Goal: Find specific page/section: Locate a particular part of the current website

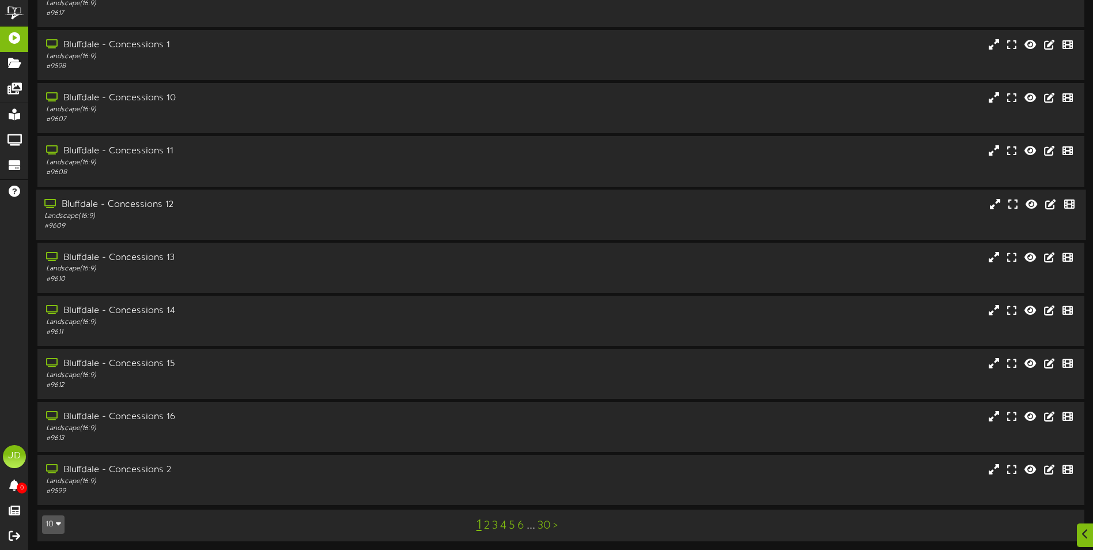
scroll to position [69, 0]
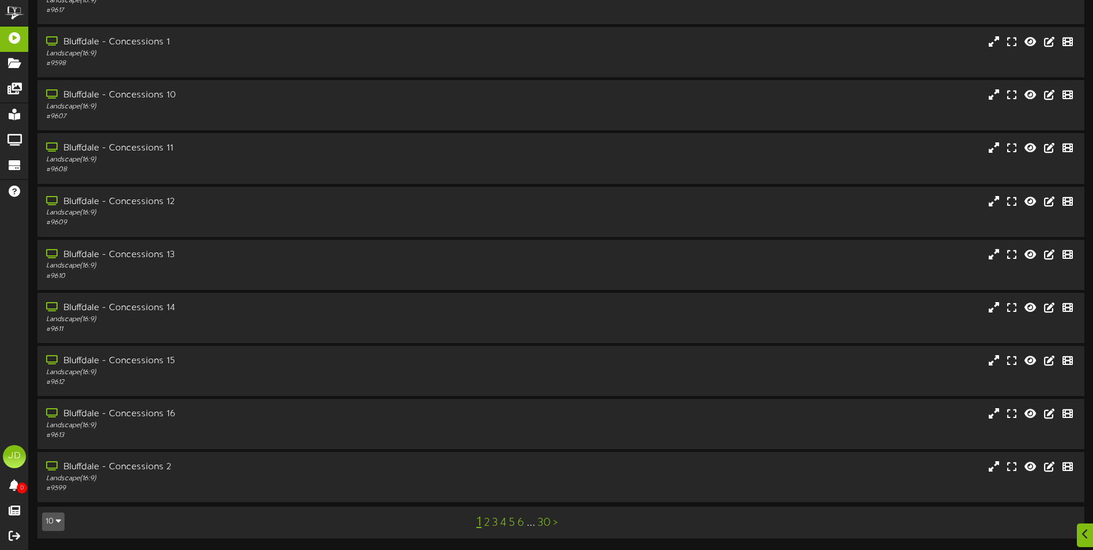
click at [486, 523] on link "2" at bounding box center [487, 522] width 6 height 13
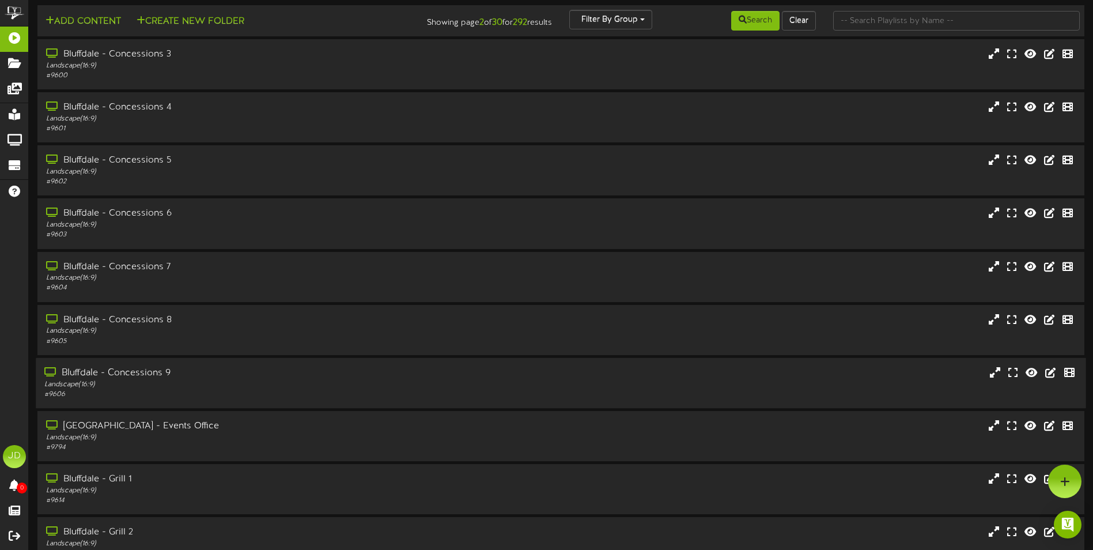
scroll to position [69, 0]
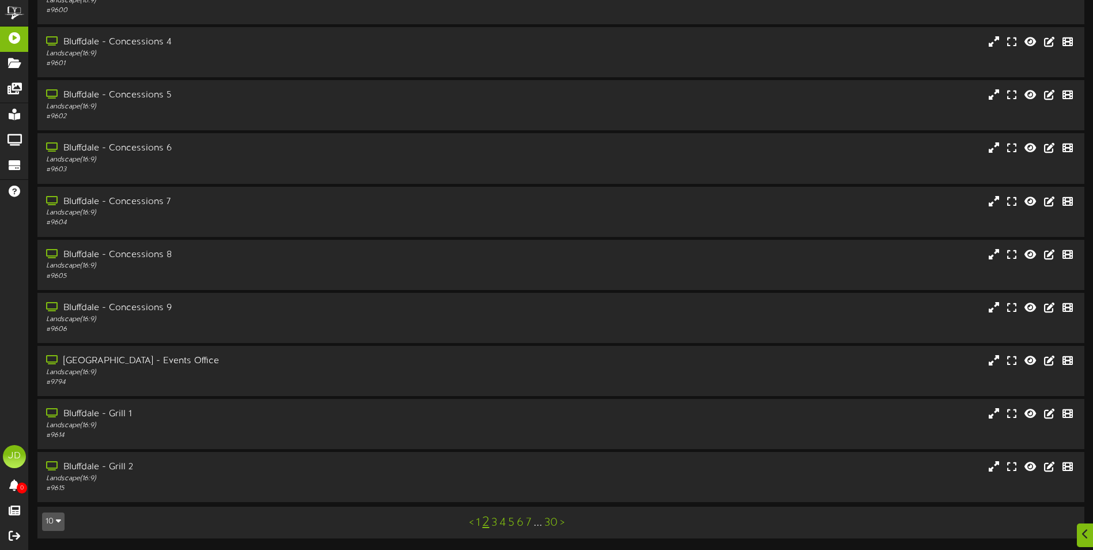
click at [502, 525] on link "4" at bounding box center [502, 522] width 6 height 13
click at [501, 527] on link "5" at bounding box center [502, 522] width 6 height 13
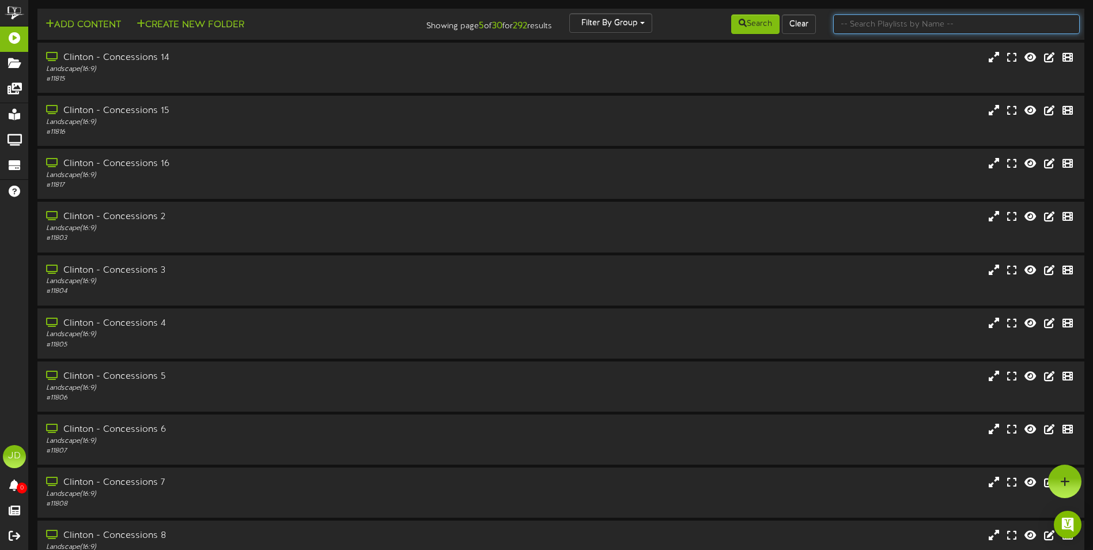
click at [888, 22] on input "text" at bounding box center [956, 24] width 247 height 20
type input "surprise"
click at [744, 24] on button "Search" at bounding box center [755, 24] width 48 height 20
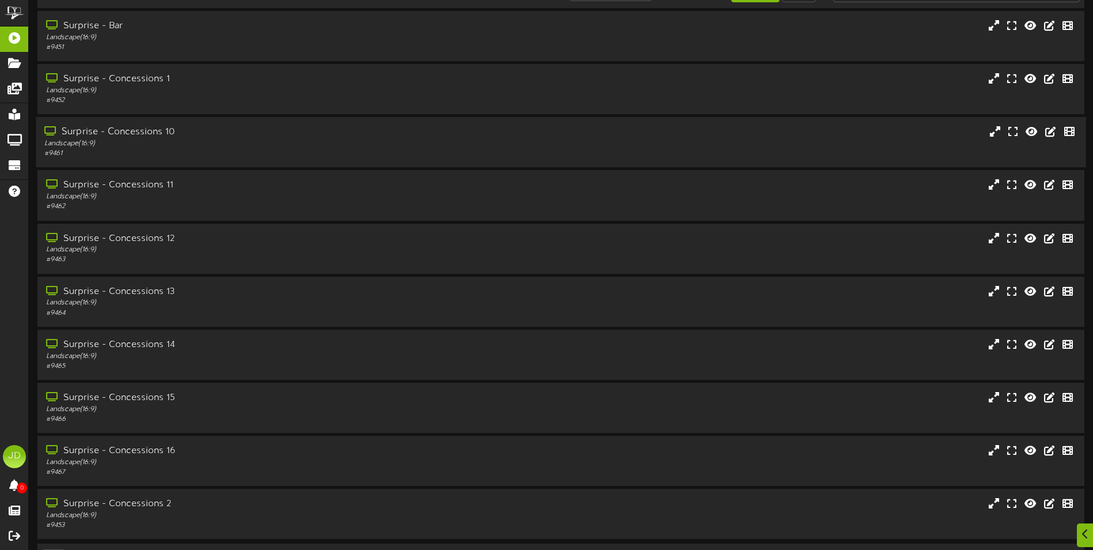
scroll to position [69, 0]
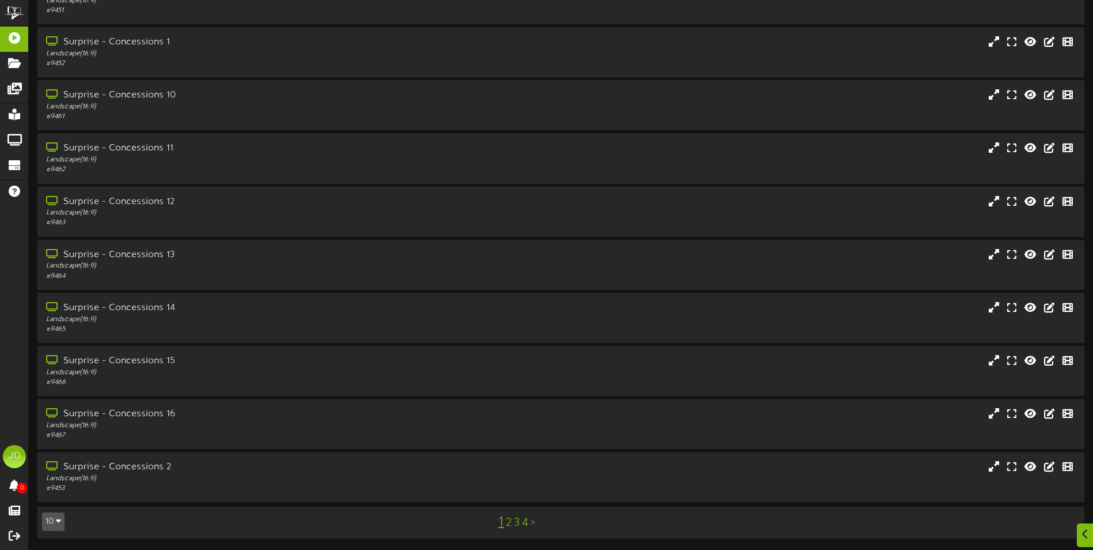
click at [507, 524] on link "2" at bounding box center [509, 522] width 6 height 13
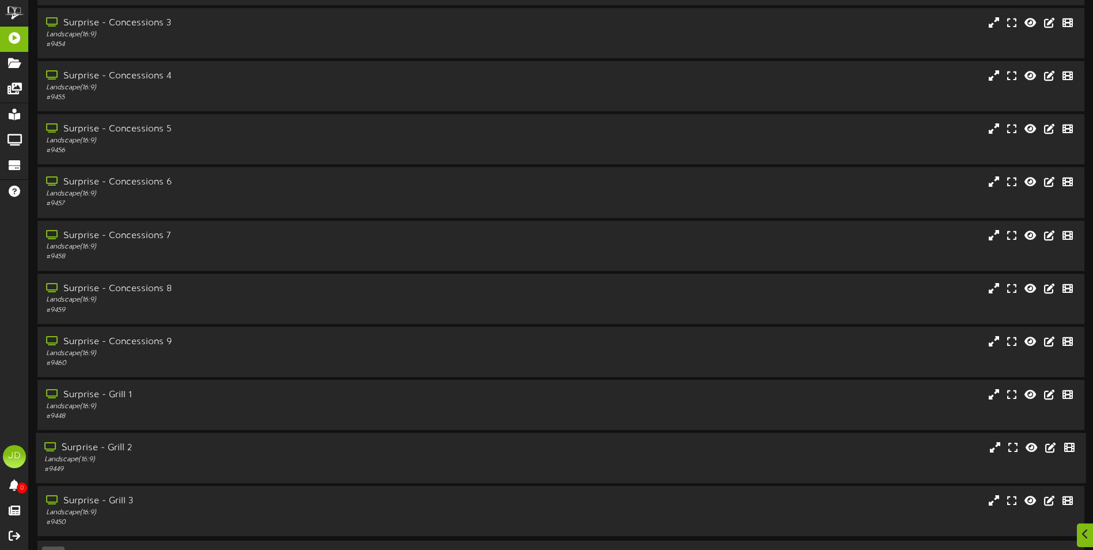
scroll to position [69, 0]
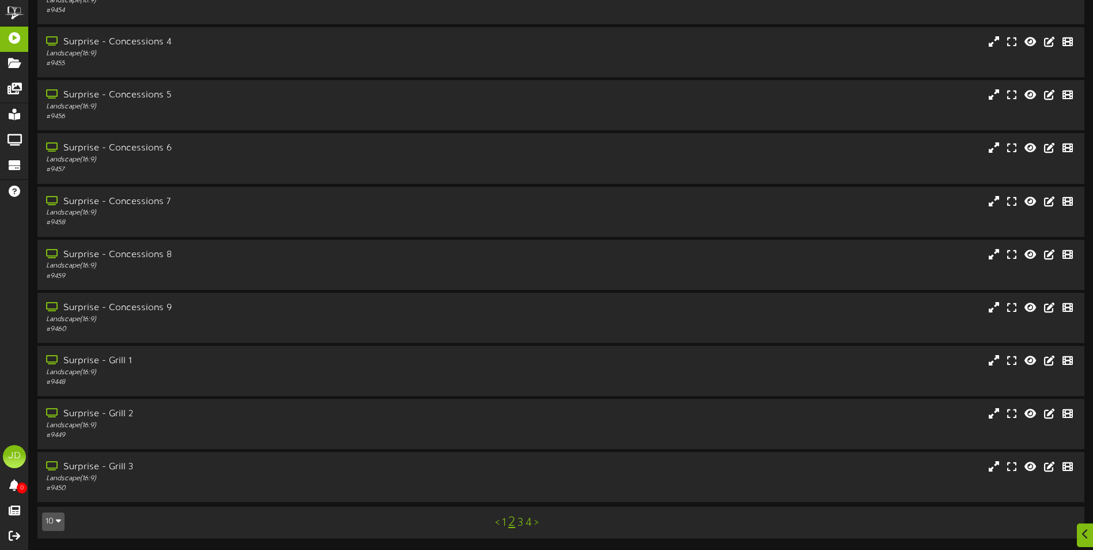
click at [527, 524] on link "4" at bounding box center [528, 522] width 6 height 13
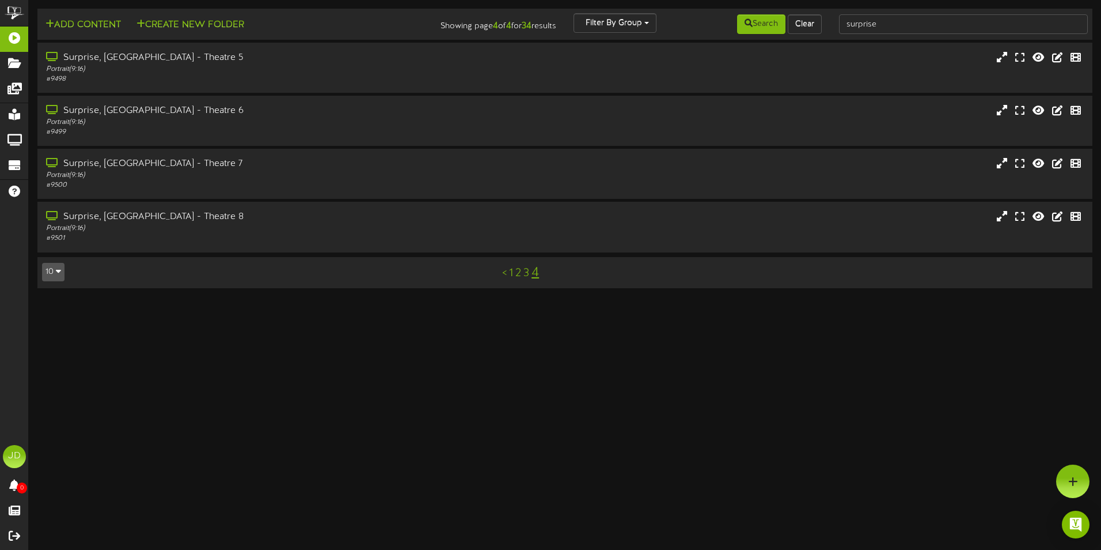
click at [528, 275] on link "3" at bounding box center [527, 273] width 6 height 13
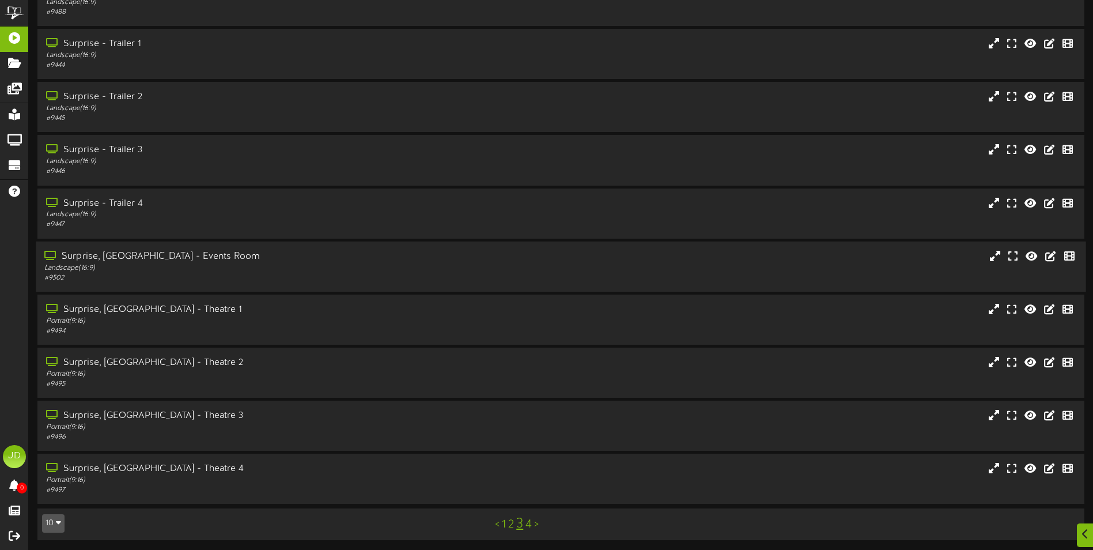
scroll to position [69, 0]
click at [193, 318] on div "Portrait ( 9:16 )" at bounding box center [254, 320] width 420 height 10
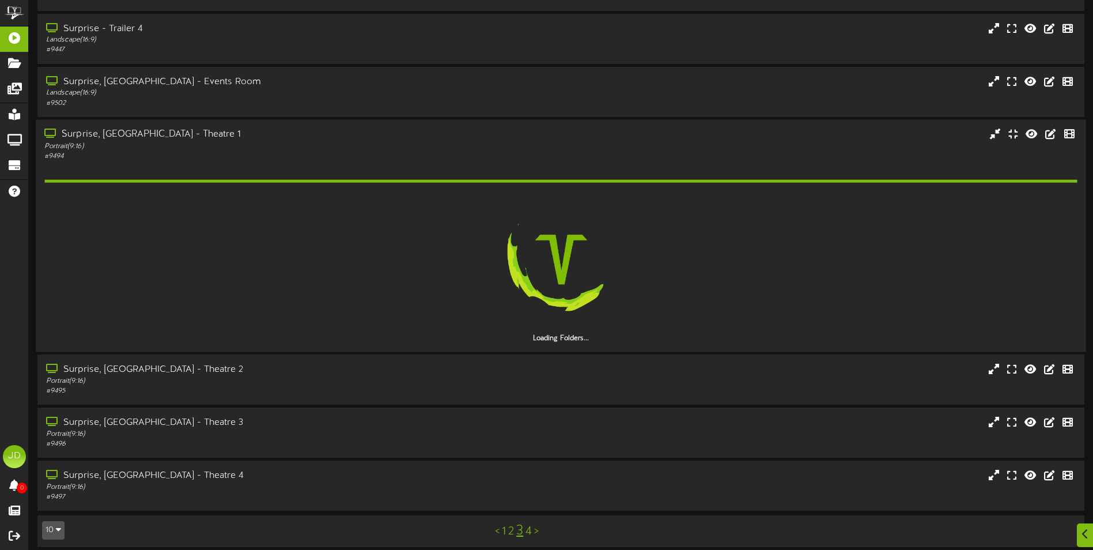
scroll to position [217, 0]
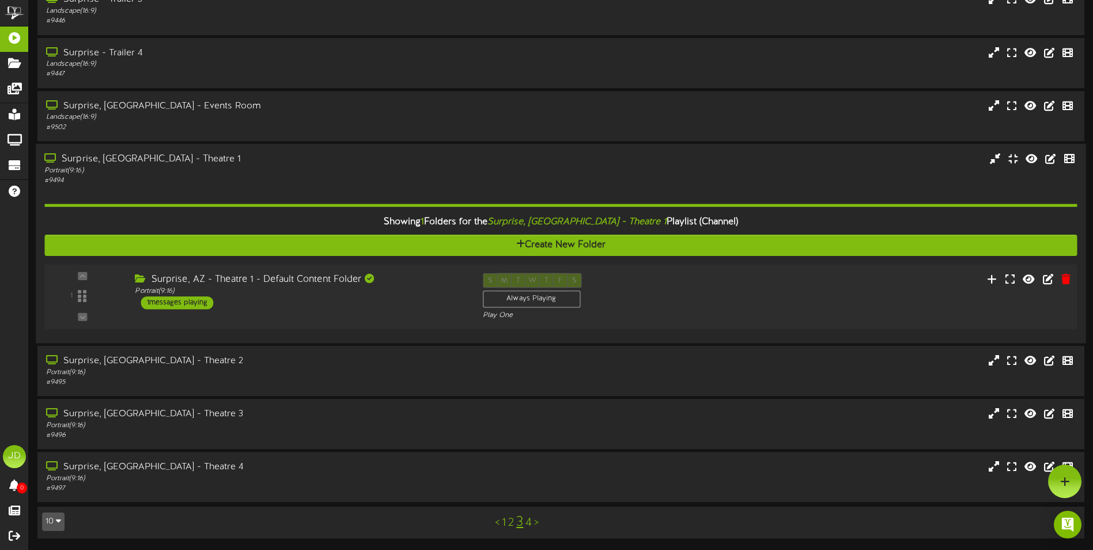
click at [260, 299] on div "Surprise, AZ - Theatre 1 - Default Content Folder Portrait ( 9:16 ) 1 messages …" at bounding box center [299, 290] width 347 height 36
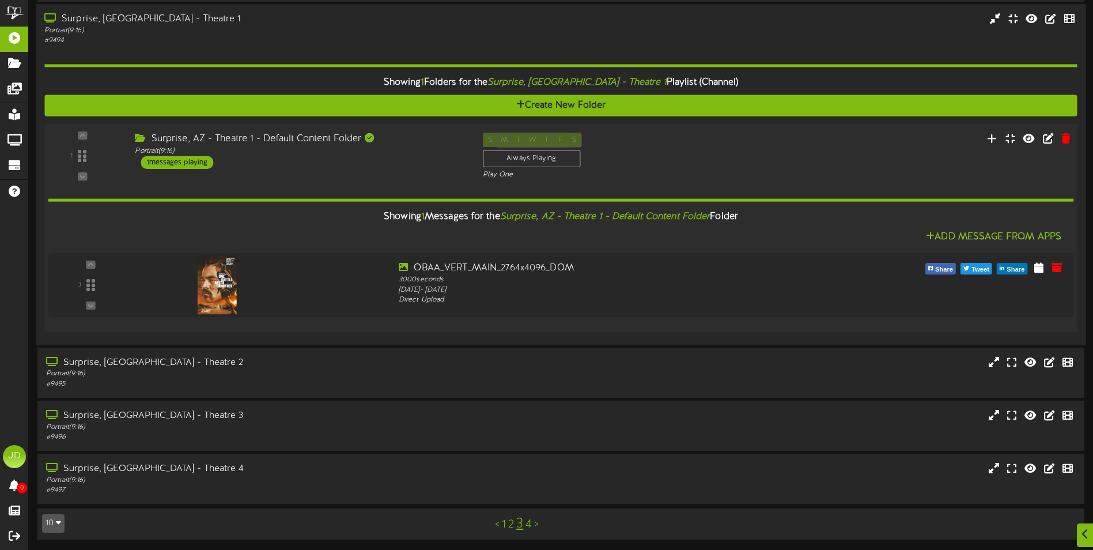
scroll to position [358, 0]
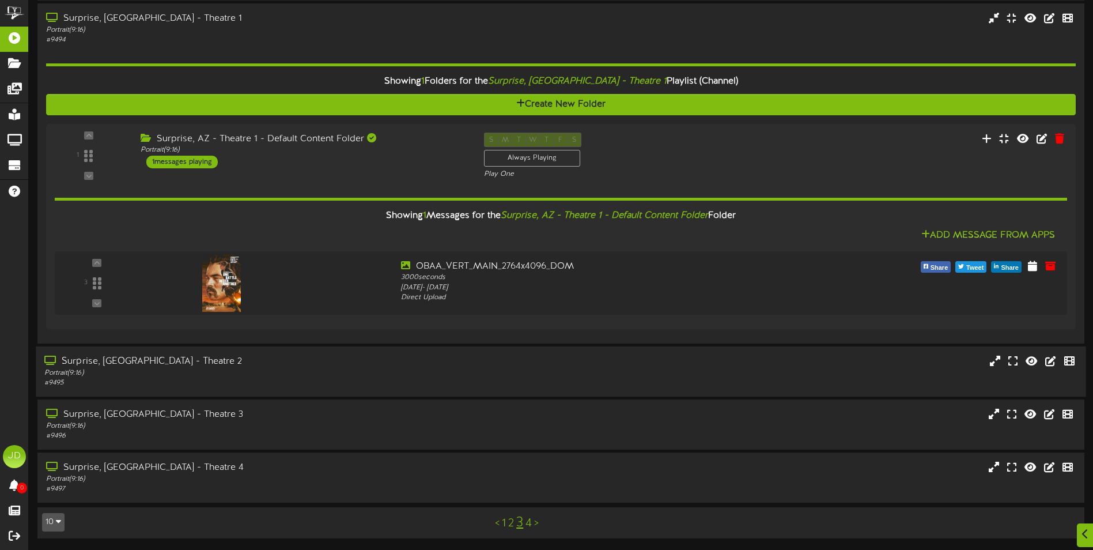
click at [239, 368] on div "Portrait ( 9:16 )" at bounding box center [254, 373] width 420 height 10
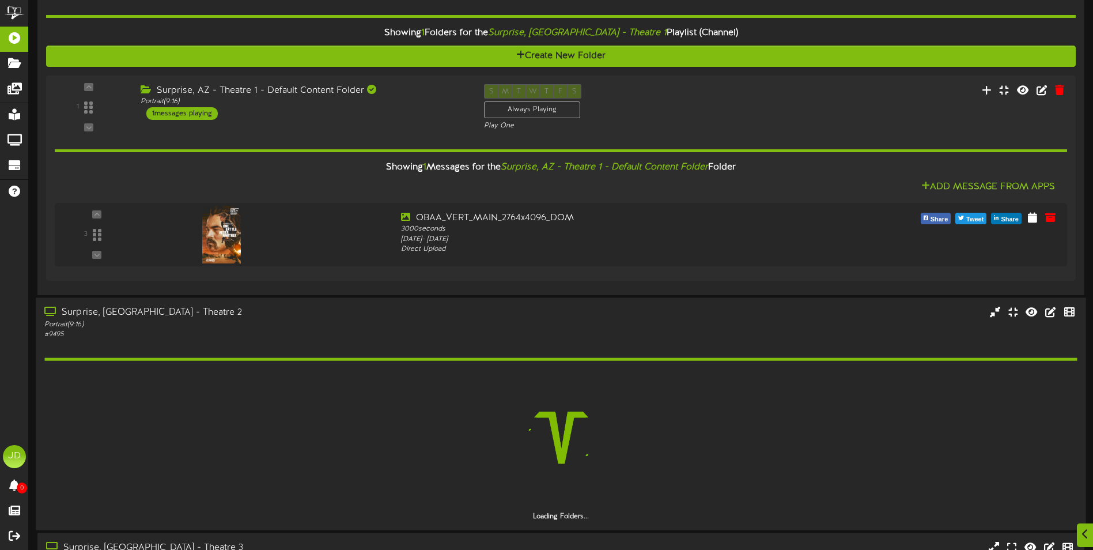
scroll to position [539, 0]
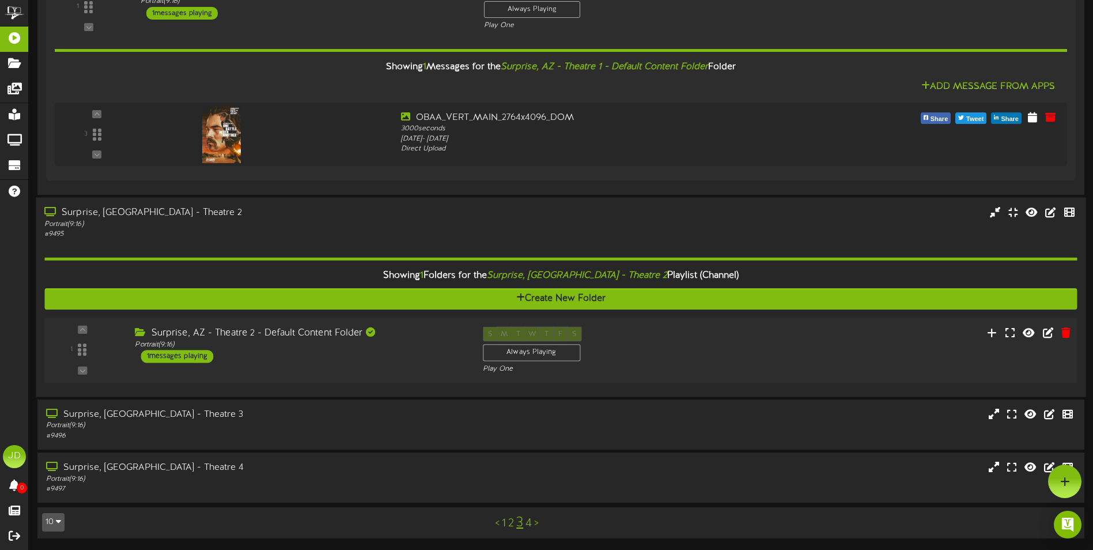
click at [289, 360] on div "Surprise, AZ - Theatre 2 - Default Content Folder Portrait ( 9:16 ) 1 messages …" at bounding box center [299, 344] width 347 height 36
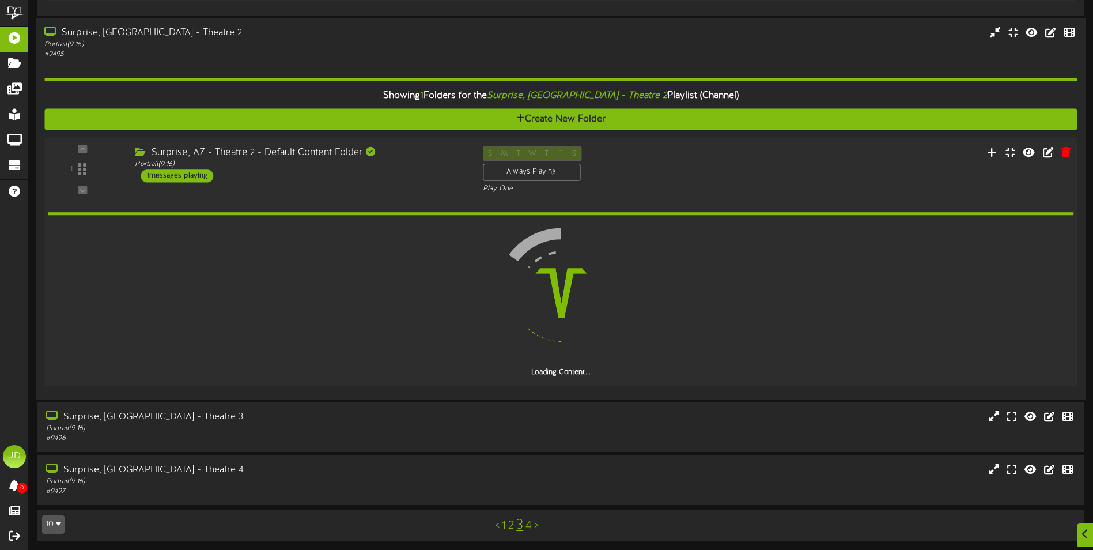
scroll to position [648, 0]
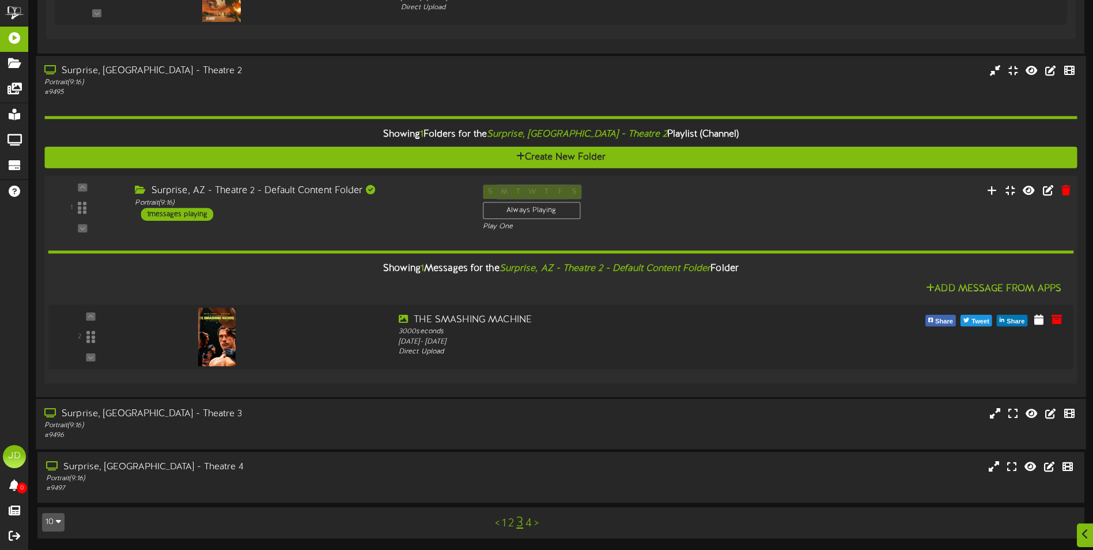
click at [251, 423] on div "Portrait ( 9:16 )" at bounding box center [254, 426] width 420 height 10
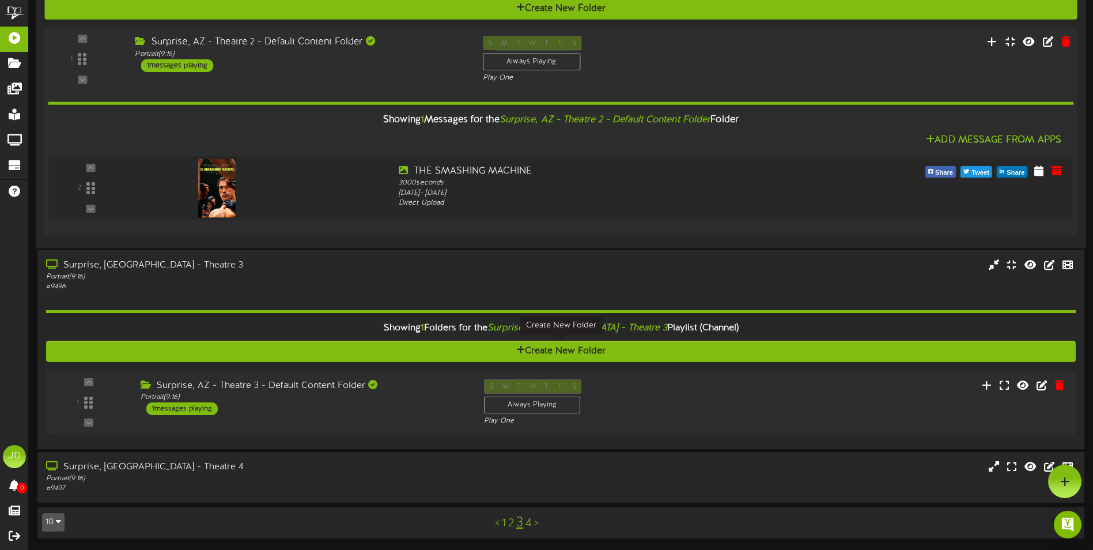
scroll to position [796, 0]
click at [306, 400] on div "Portrait ( 9:16 )" at bounding box center [300, 397] width 330 height 10
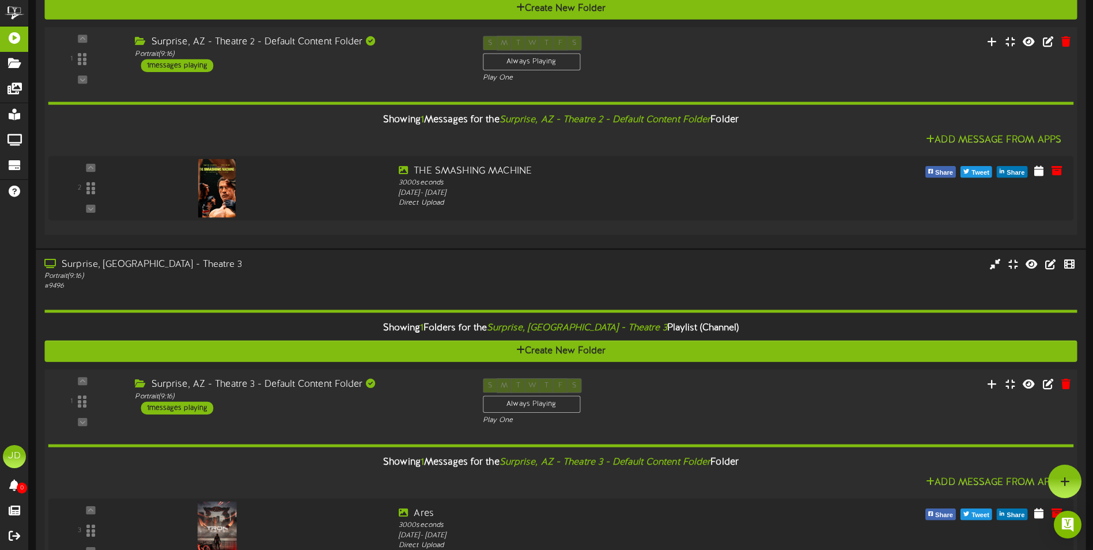
click at [304, 400] on div "Portrait ( 9:16 )" at bounding box center [300, 396] width 330 height 10
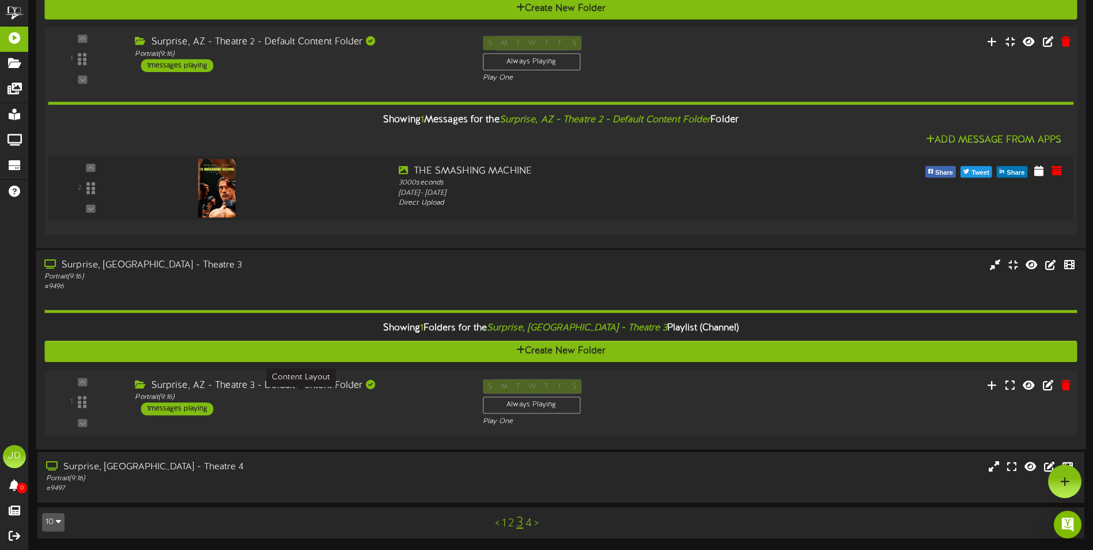
click at [304, 400] on div "Portrait ( 9:16 )" at bounding box center [300, 397] width 330 height 10
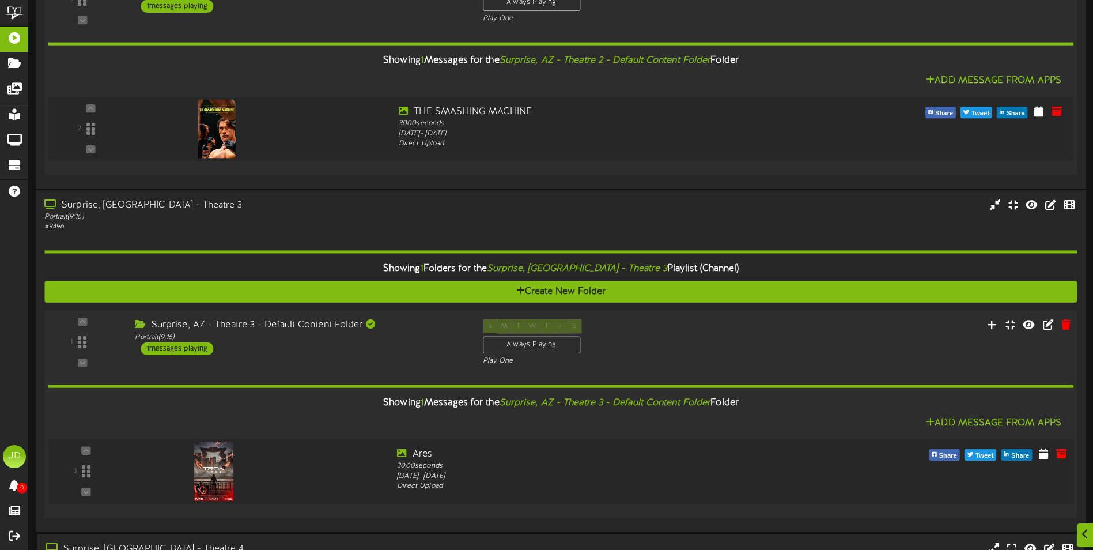
scroll to position [937, 0]
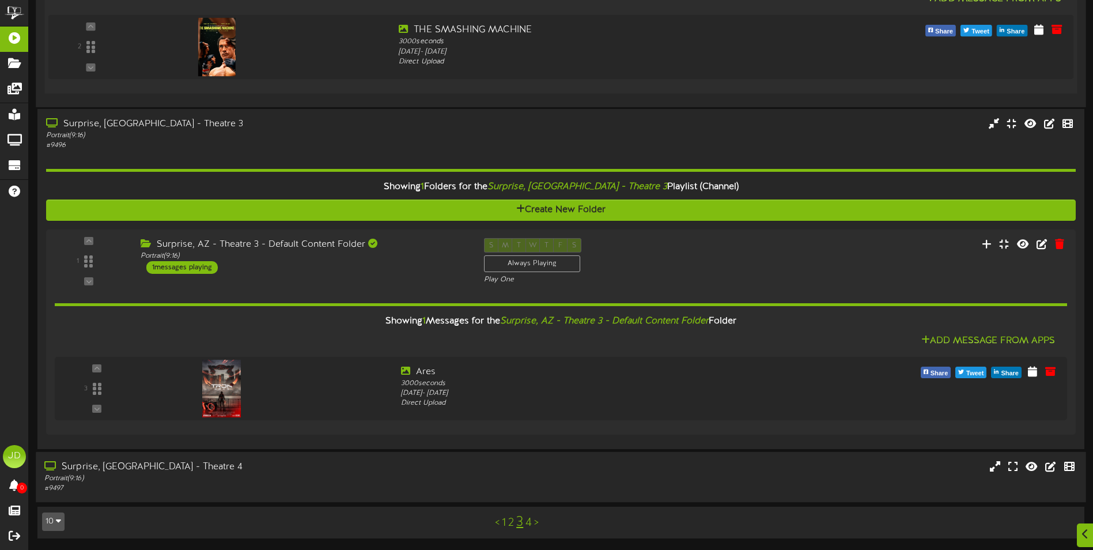
click at [293, 483] on div "Portrait ( 9:16 )" at bounding box center [254, 479] width 420 height 10
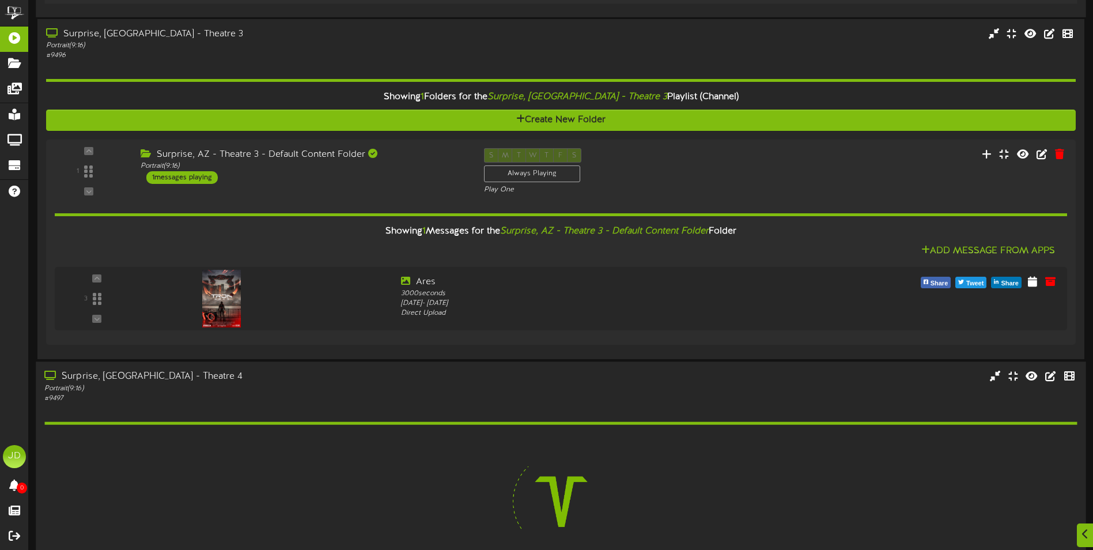
scroll to position [1119, 0]
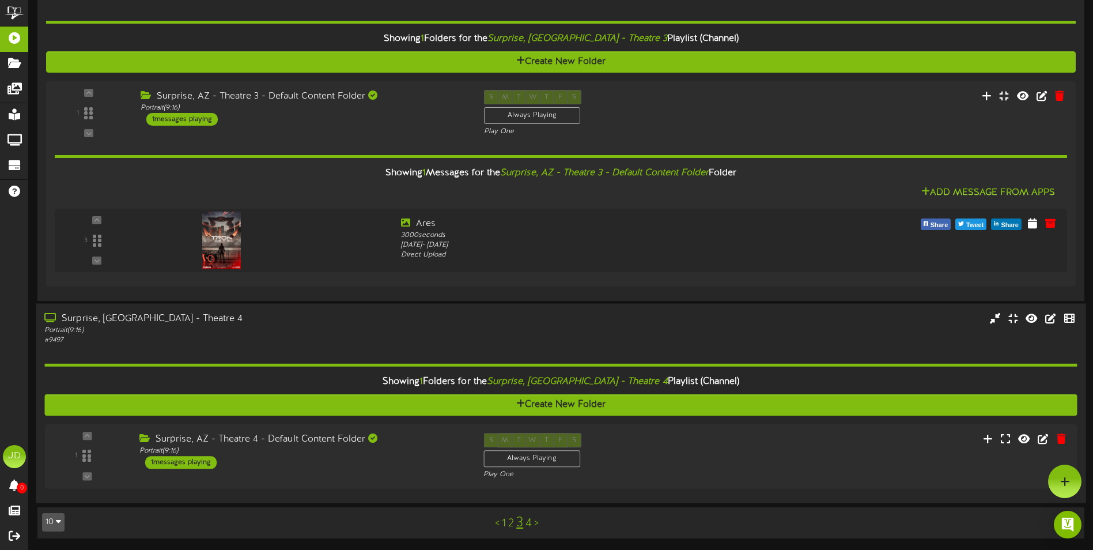
click at [293, 440] on div "Surprise, AZ - Theatre 4 - Default Content Folder" at bounding box center [302, 439] width 327 height 13
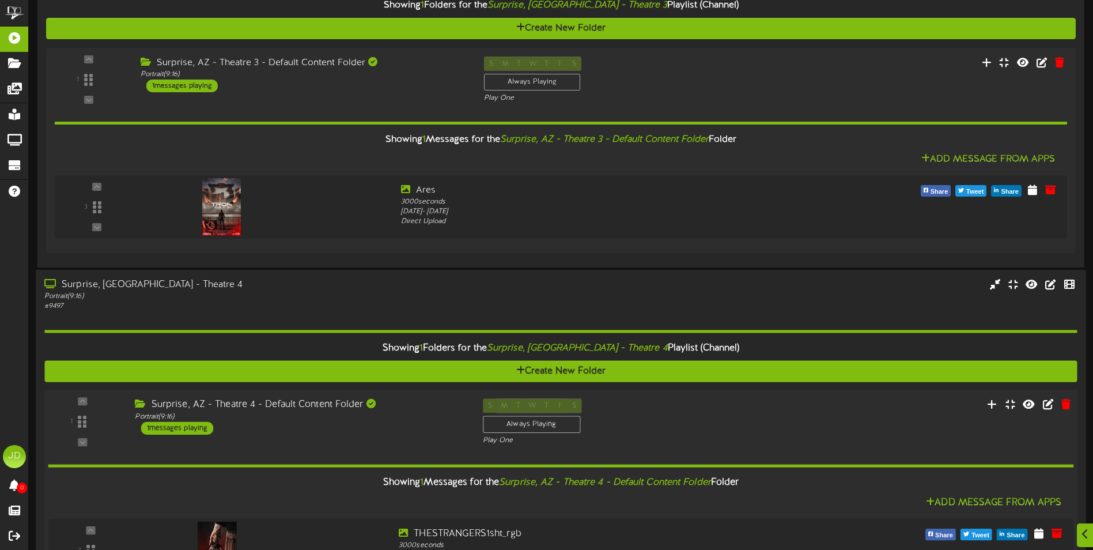
scroll to position [1226, 0]
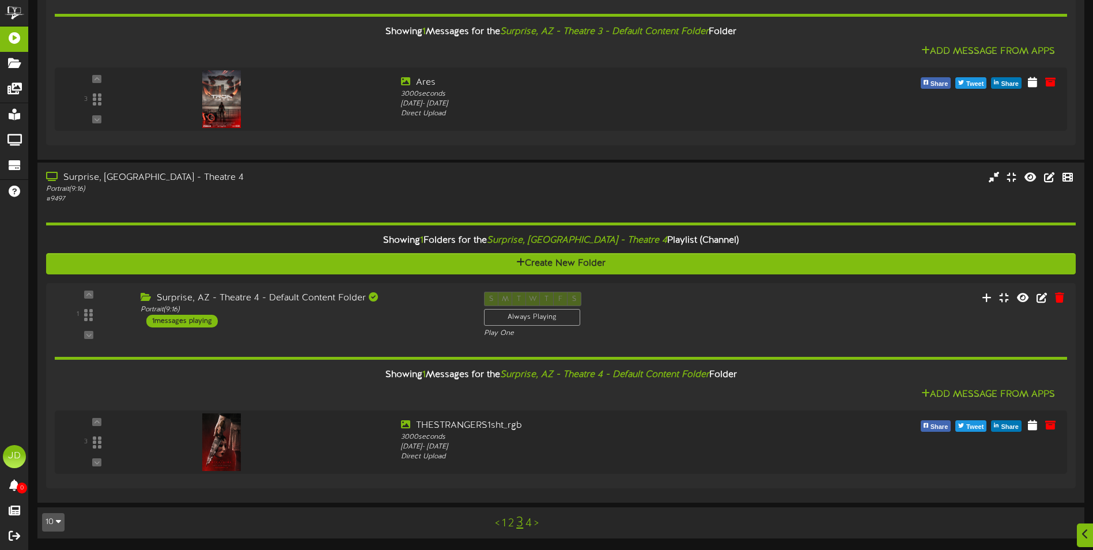
click at [531, 524] on link "4" at bounding box center [528, 523] width 6 height 13
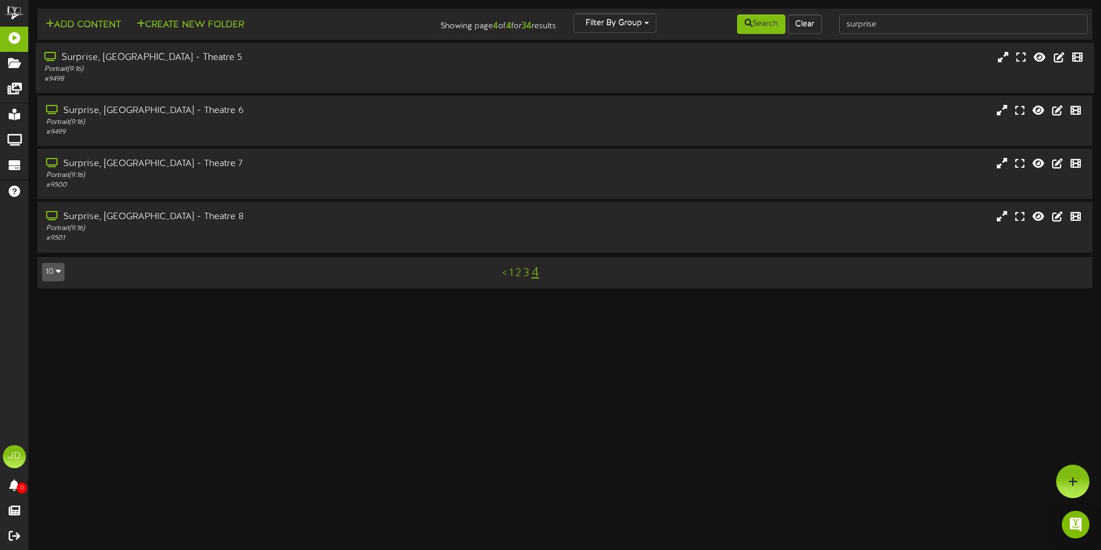
click at [136, 63] on div "Surprise, [GEOGRAPHIC_DATA] - Theatre 5" at bounding box center [256, 57] width 424 height 13
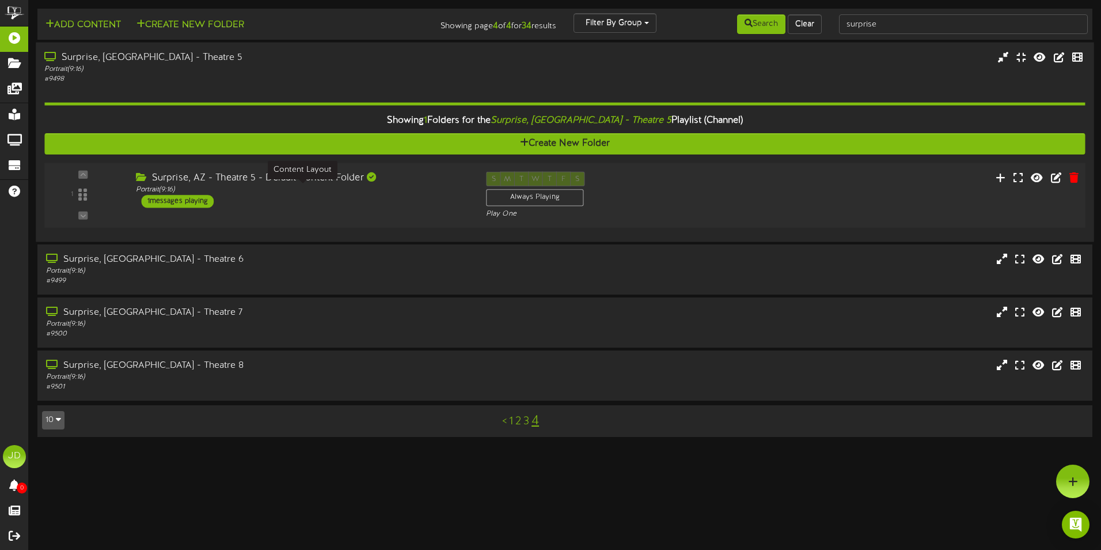
click at [287, 188] on div "Portrait ( 9:16 )" at bounding box center [302, 190] width 333 height 10
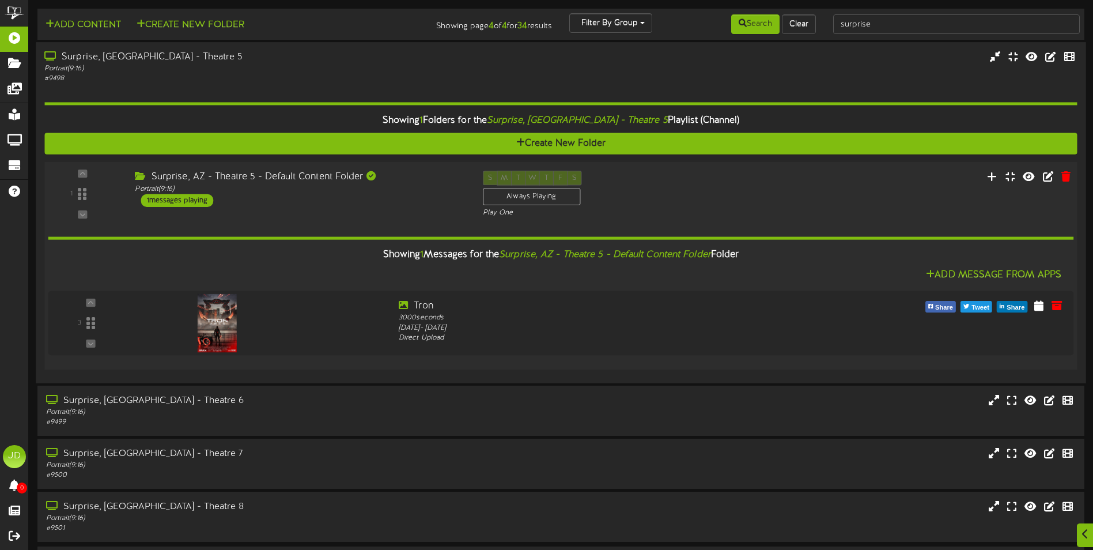
scroll to position [39, 0]
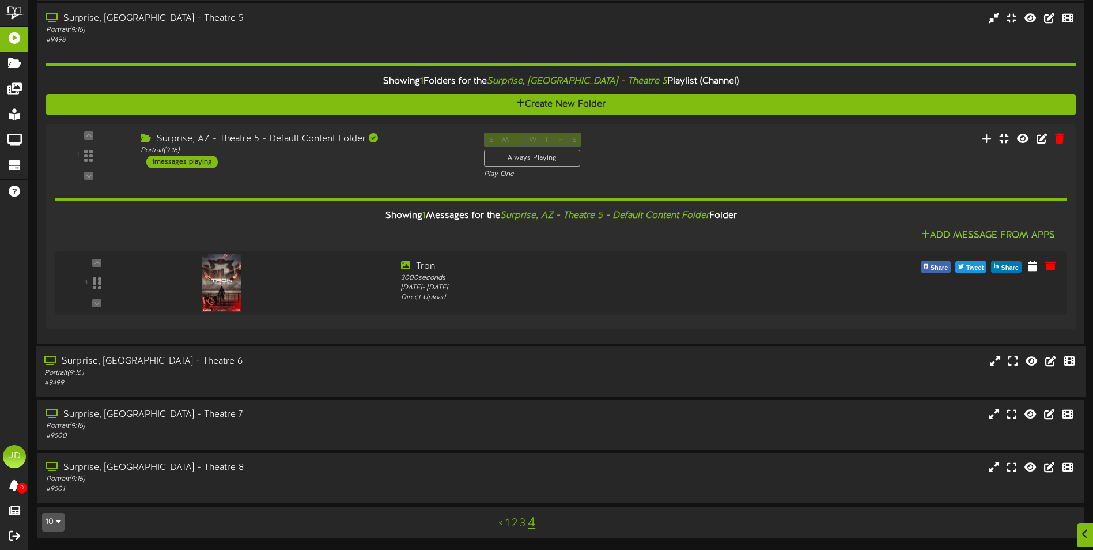
click at [295, 369] on div "Portrait ( 9:16 )" at bounding box center [254, 373] width 420 height 10
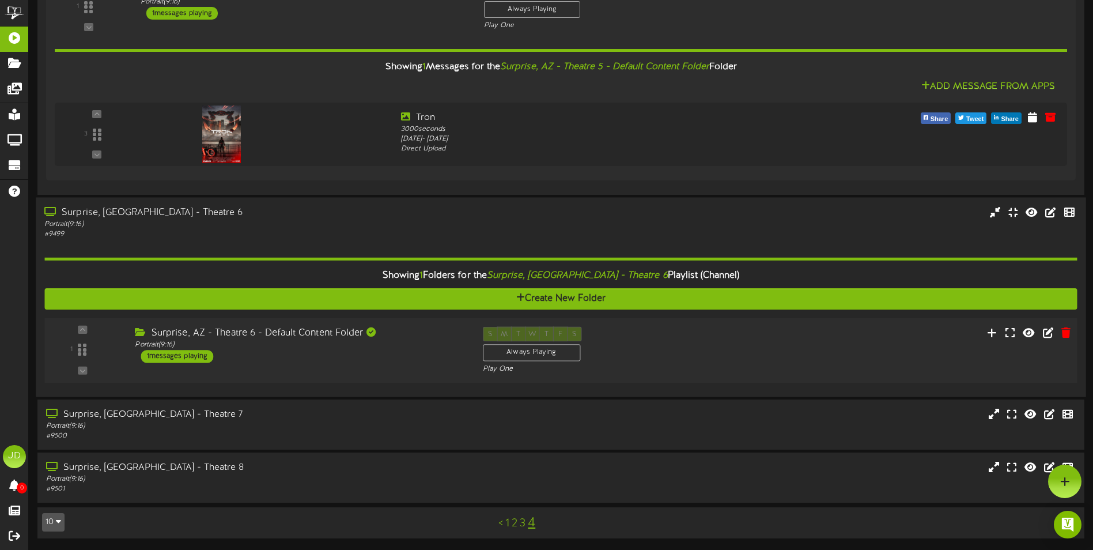
click at [284, 371] on div "1 ( 9:16" at bounding box center [560, 349] width 1043 height 47
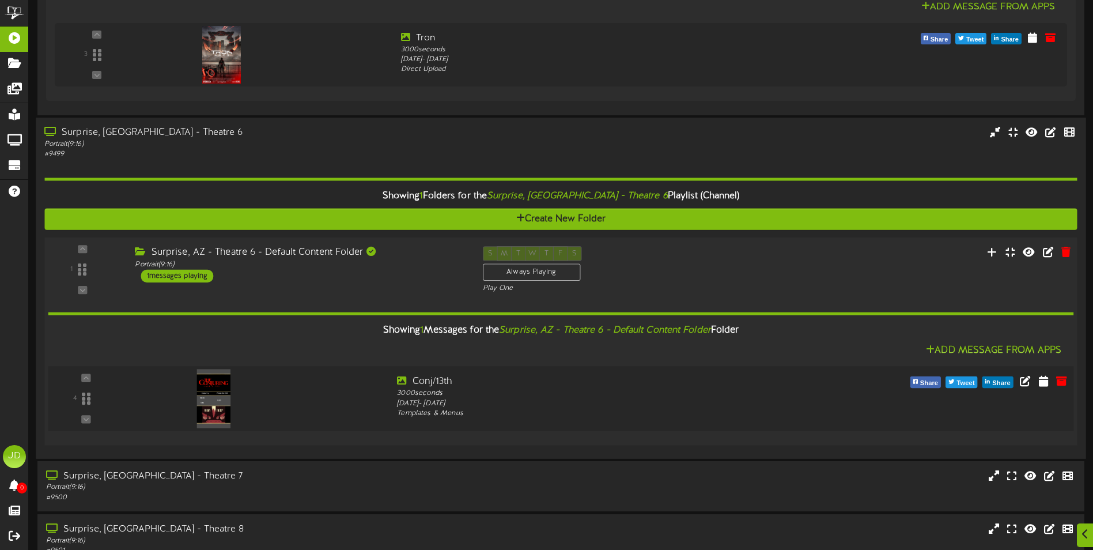
scroll to position [329, 0]
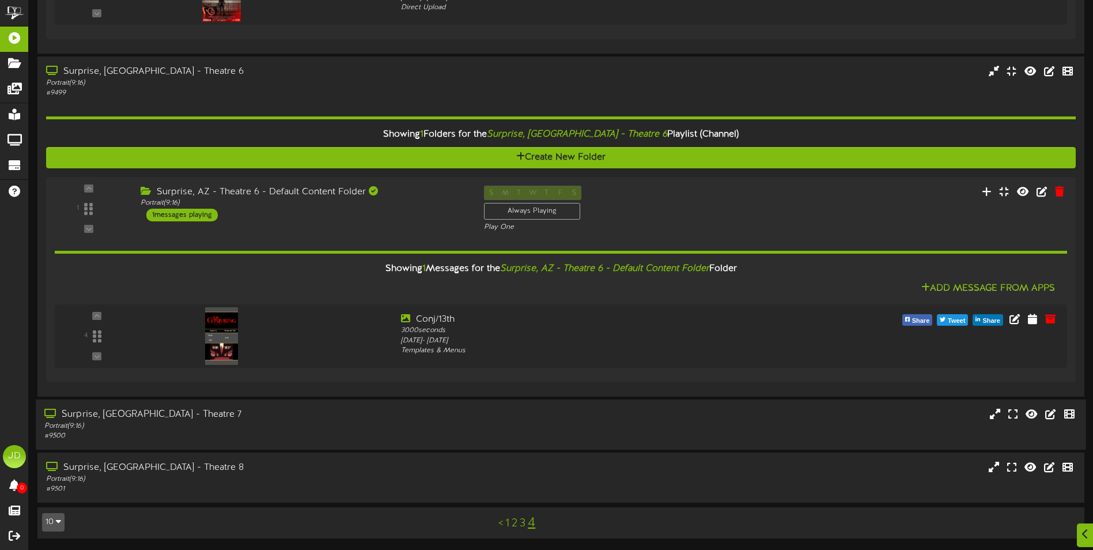
click at [236, 424] on div "Portrait ( 9:16 )" at bounding box center [254, 426] width 420 height 10
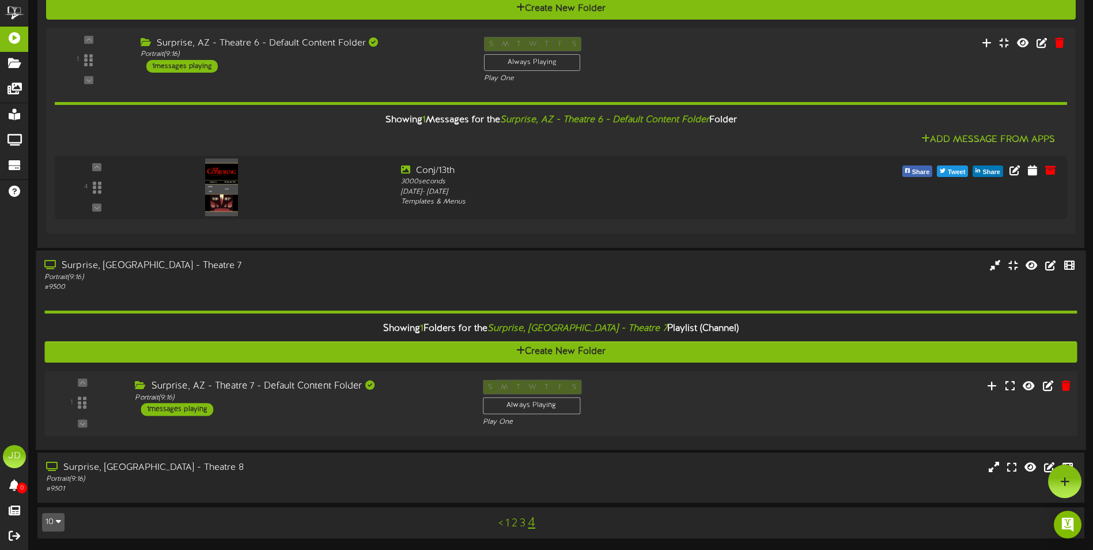
click at [289, 419] on div "1 ( 9:16" at bounding box center [560, 402] width 1043 height 47
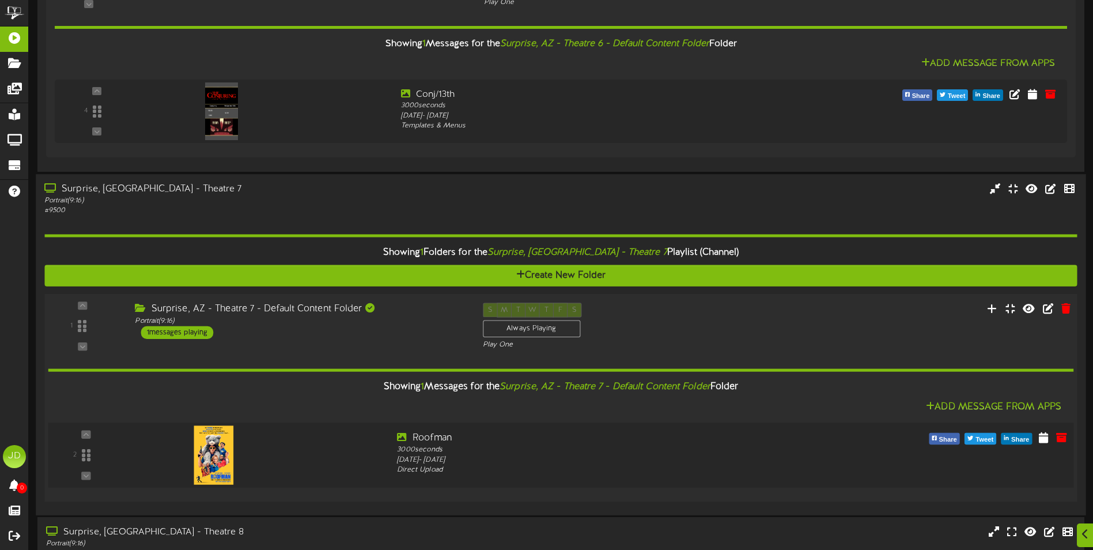
scroll to position [619, 0]
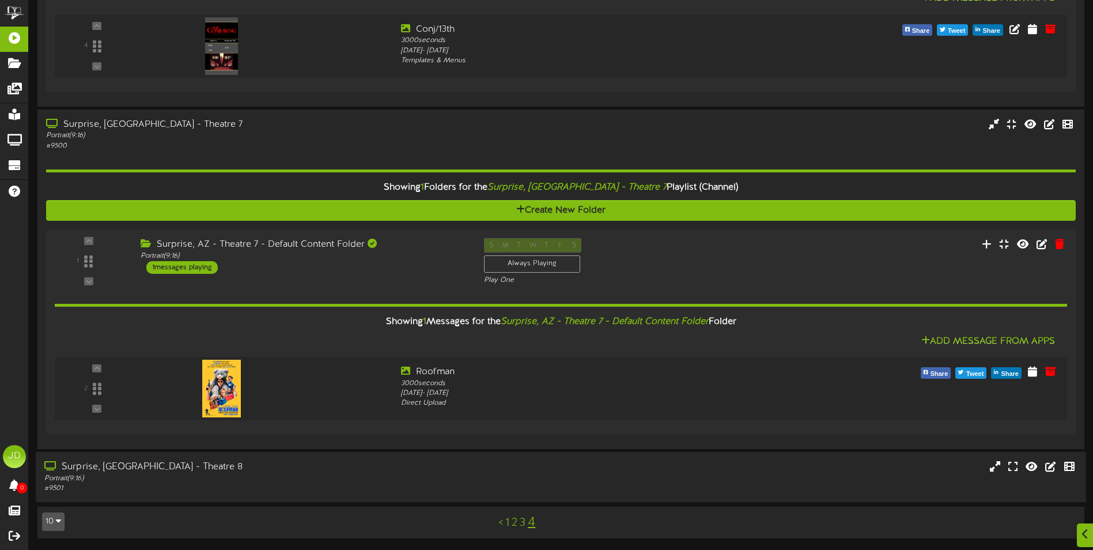
click at [270, 479] on div "Portrait ( 9:16 )" at bounding box center [254, 479] width 420 height 10
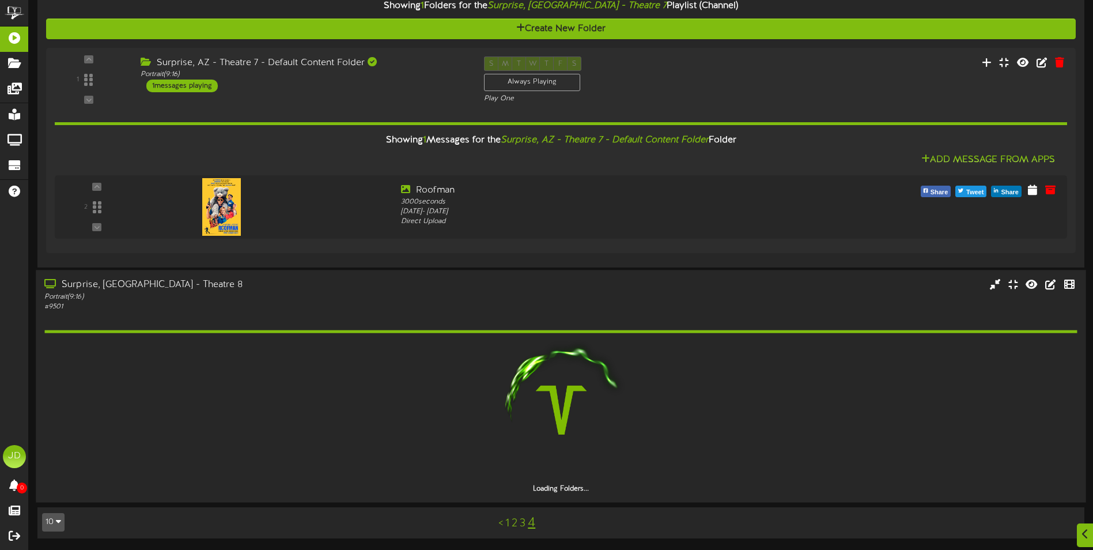
scroll to position [767, 0]
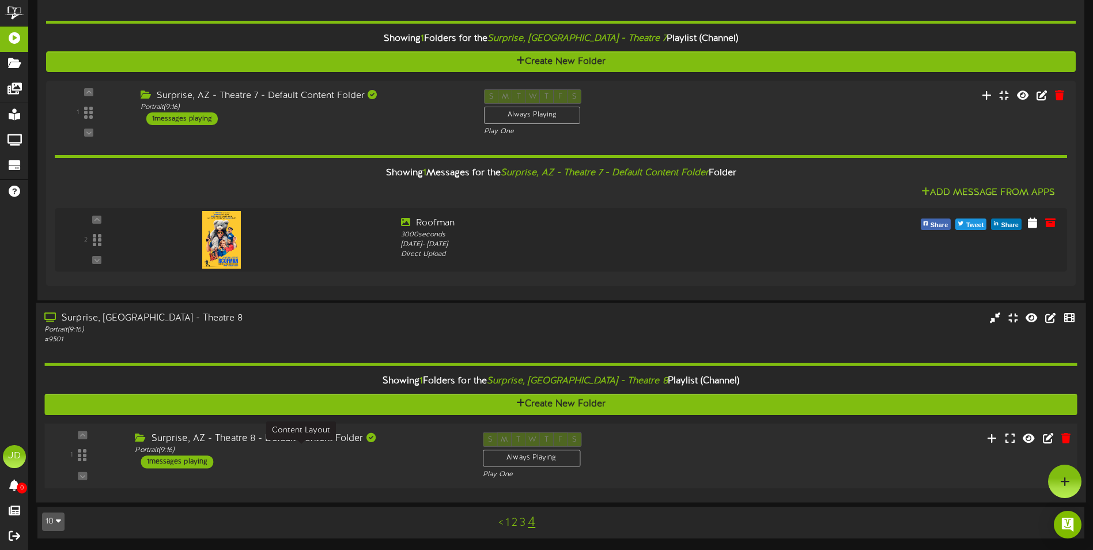
click at [294, 449] on div "Portrait ( 9:16 )" at bounding box center [300, 450] width 330 height 10
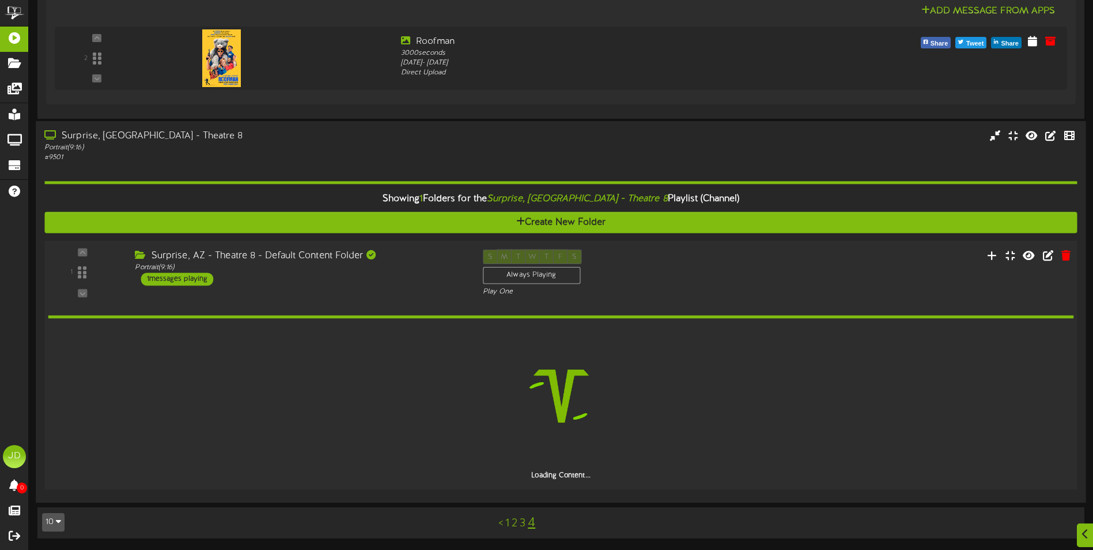
scroll to position [908, 0]
